Goal: Information Seeking & Learning: Learn about a topic

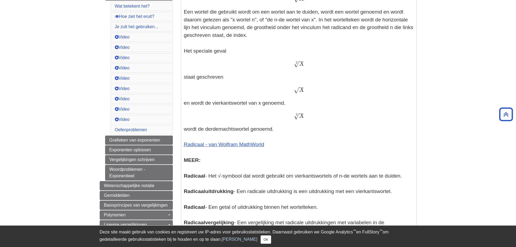
scroll to position [236, 0]
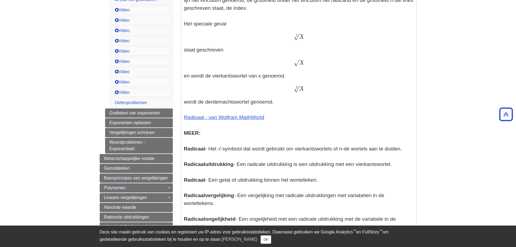
drag, startPoint x: 299, startPoint y: 62, endPoint x: 293, endPoint y: 64, distance: 6.8
click at [293, 64] on div "X − − √ x" at bounding box center [298, 63] width 229 height 8
drag, startPoint x: 292, startPoint y: 64, endPoint x: 298, endPoint y: 65, distance: 6.3
click at [298, 65] on div "X − − √ x" at bounding box center [298, 63] width 229 height 8
click at [302, 65] on font "X" at bounding box center [301, 63] width 5 height 6
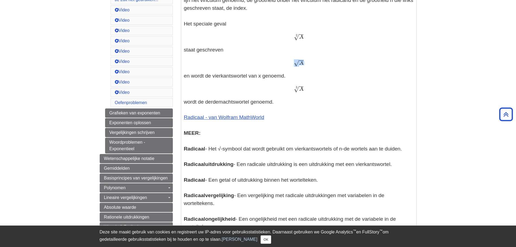
click at [302, 64] on font "X" at bounding box center [301, 63] width 5 height 6
click at [291, 64] on div "X − − √ x" at bounding box center [298, 63] width 229 height 8
click at [294, 64] on div "X − − √ x" at bounding box center [298, 63] width 229 height 8
click at [294, 64] on font "√" at bounding box center [296, 62] width 5 height 7
drag, startPoint x: 298, startPoint y: 64, endPoint x: 294, endPoint y: 64, distance: 3.8
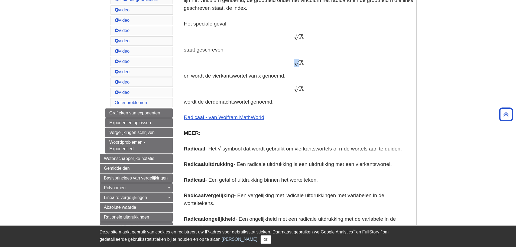
click at [294, 64] on font "√" at bounding box center [296, 62] width 5 height 7
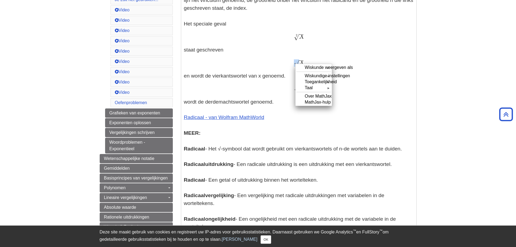
copy font "√"
